Goal: Transaction & Acquisition: Purchase product/service

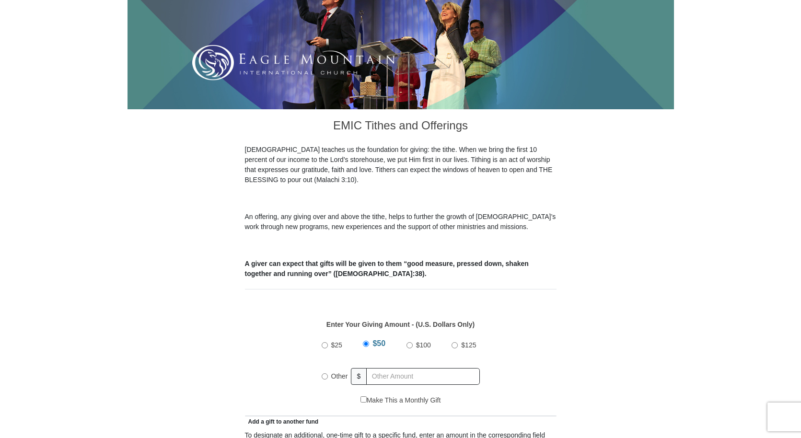
scroll to position [162, 0]
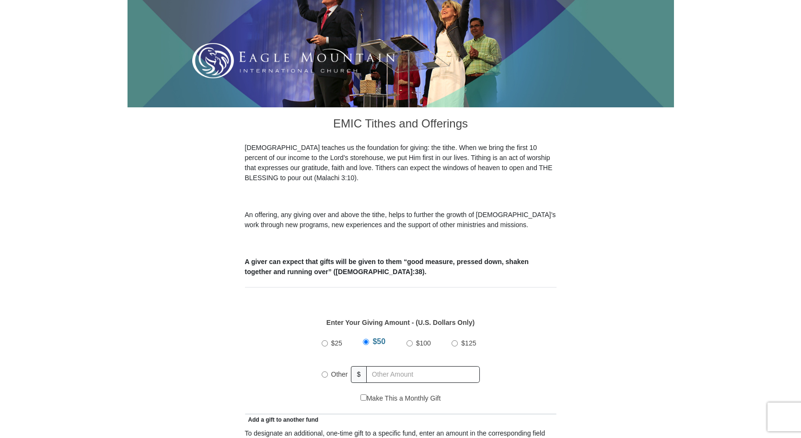
click at [410, 341] on input "$100" at bounding box center [410, 344] width 6 height 6
radio input "true"
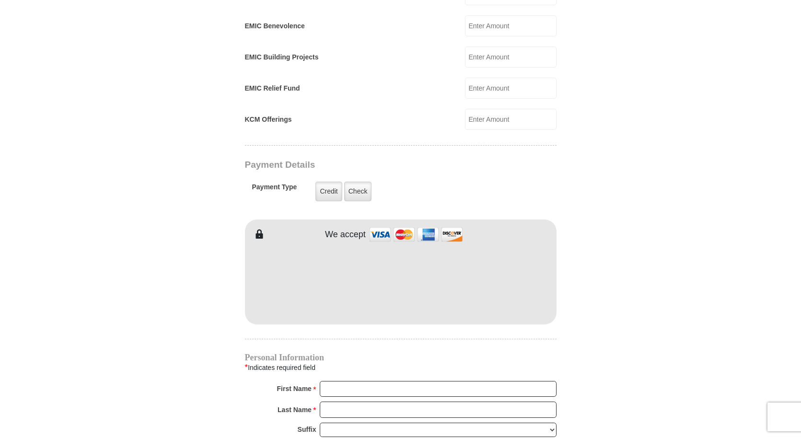
scroll to position [725, 0]
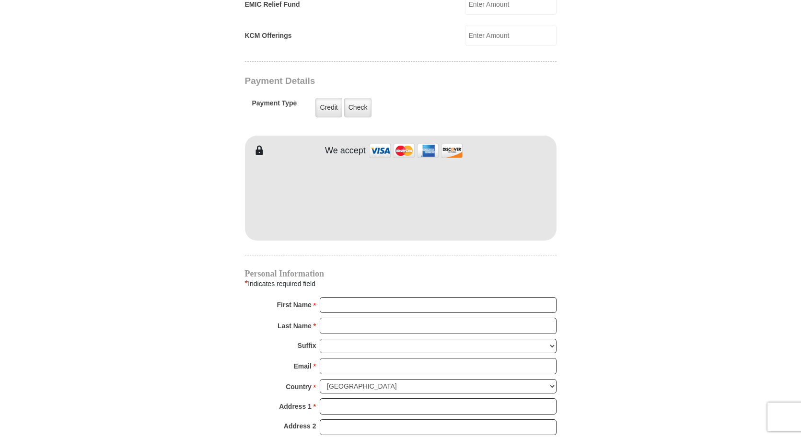
click at [381, 246] on div "EMIC Tithes and Offerings The Bible teaches us the foundation for giving: the t…" at bounding box center [401, 130] width 312 height 1171
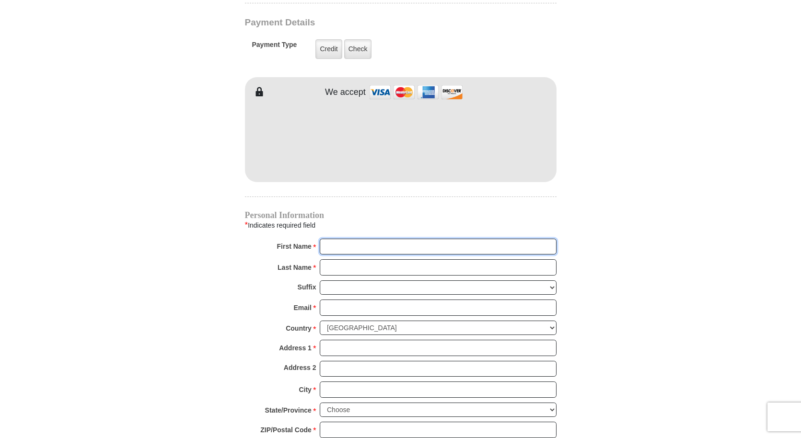
scroll to position [781, 0]
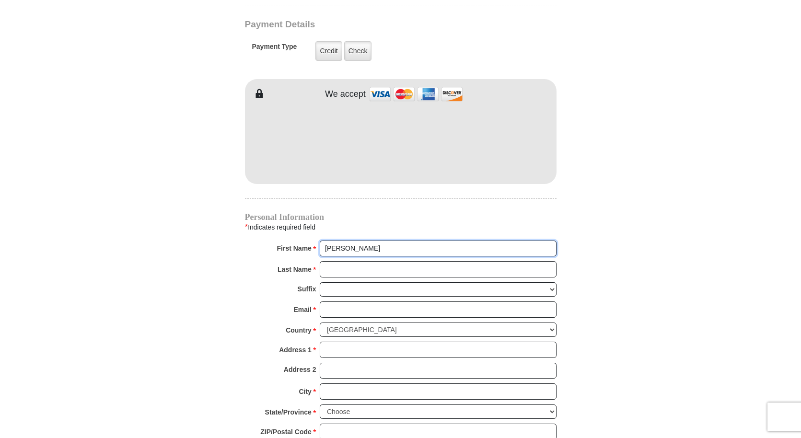
type input "Lorraine"
type input "Hinaga"
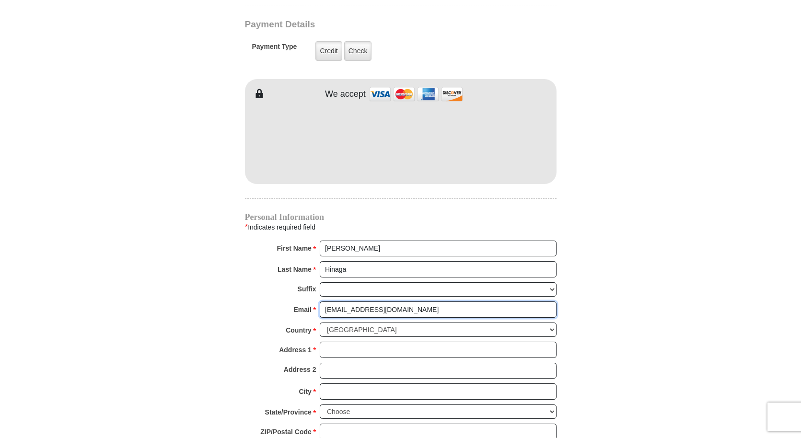
type input "lnhsummer@gmail.com"
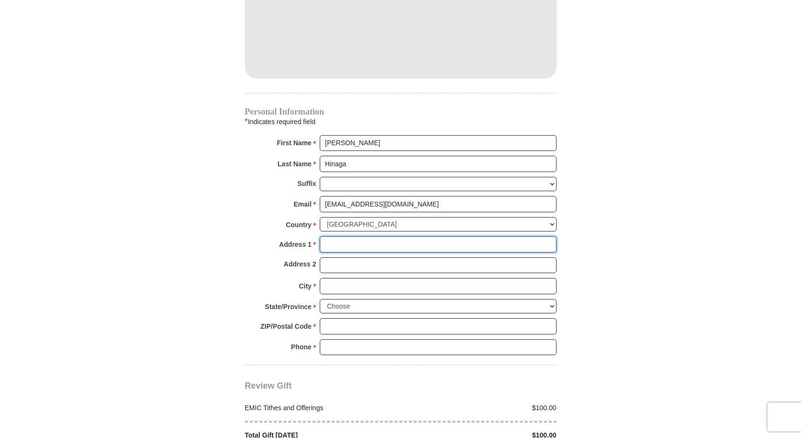
scroll to position [905, 0]
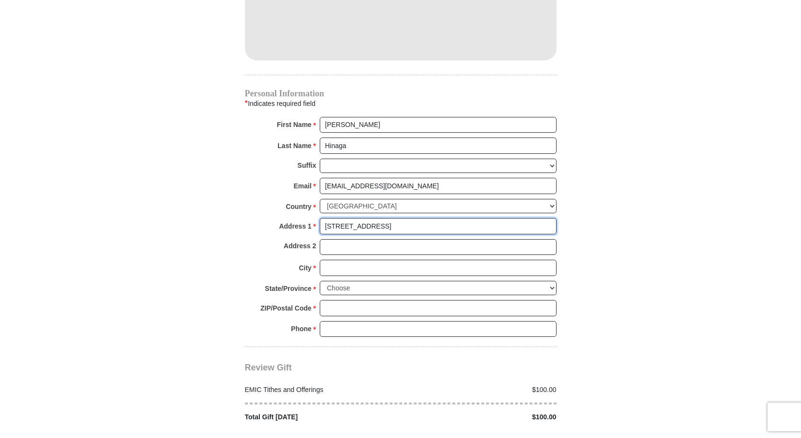
type input "45-349 Makalani street"
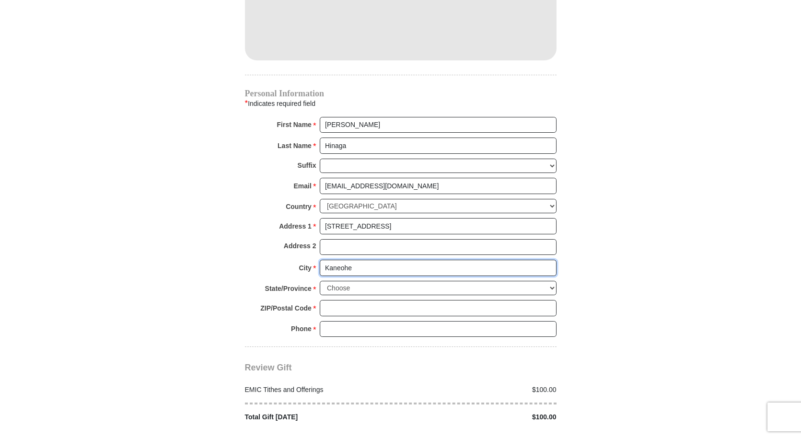
type input "Kaneohe"
select select "HI"
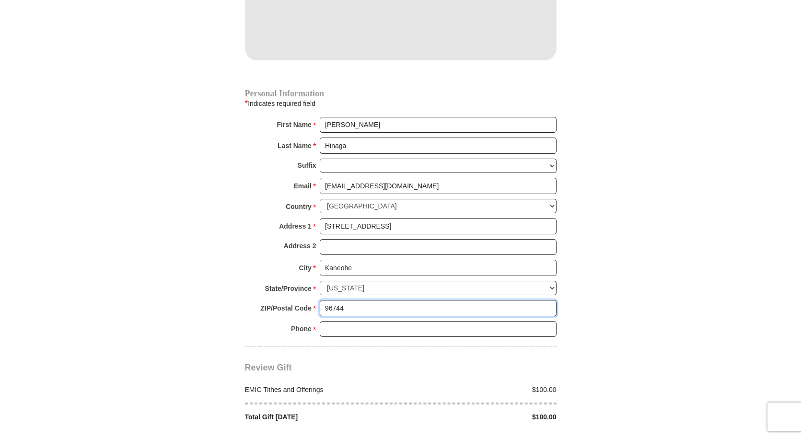
type input "96744"
type input "8082256285"
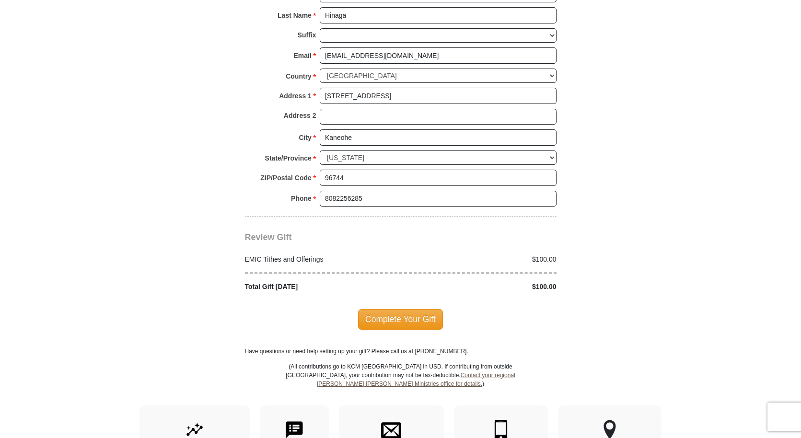
scroll to position [1037, 0]
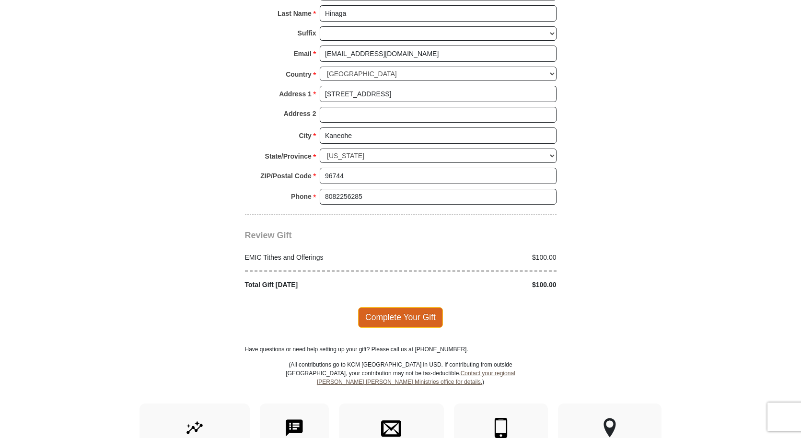
click at [375, 307] on span "Complete Your Gift" at bounding box center [400, 317] width 85 height 20
